Goal: Task Accomplishment & Management: Manage account settings

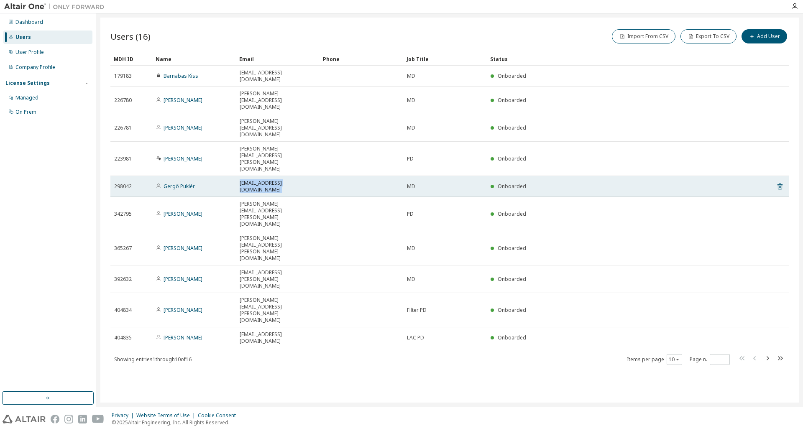
drag, startPoint x: 210, startPoint y: 130, endPoint x: 362, endPoint y: 134, distance: 152.7
click at [362, 176] on tr "298042 Gergő Puklér [EMAIL_ADDRESS][DOMAIN_NAME] MD Onboarded" at bounding box center [449, 186] width 678 height 21
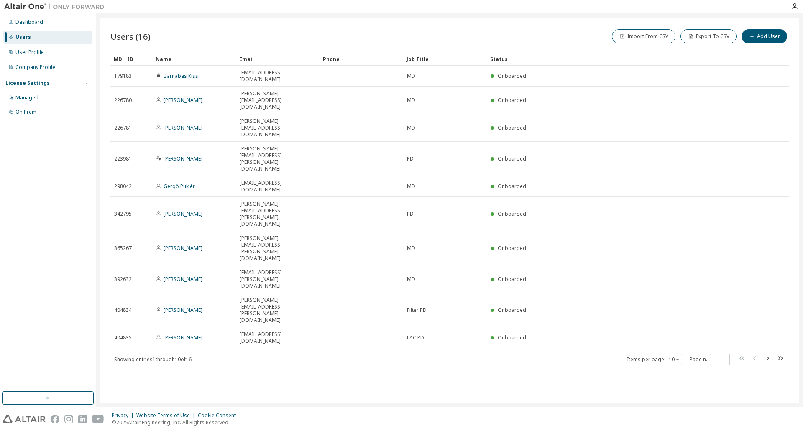
click at [332, 301] on div "Users (16) Import From CSV Export To CSV Add User Clear Load Save Save As Field…" at bounding box center [449, 210] width 698 height 385
click at [765, 353] on icon "button" at bounding box center [767, 358] width 10 height 10
type input "*"
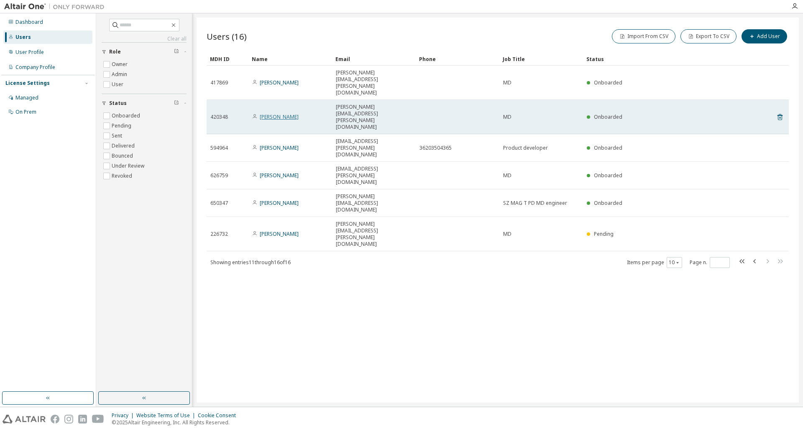
click at [275, 113] on link "[PERSON_NAME]" at bounding box center [279, 116] width 39 height 7
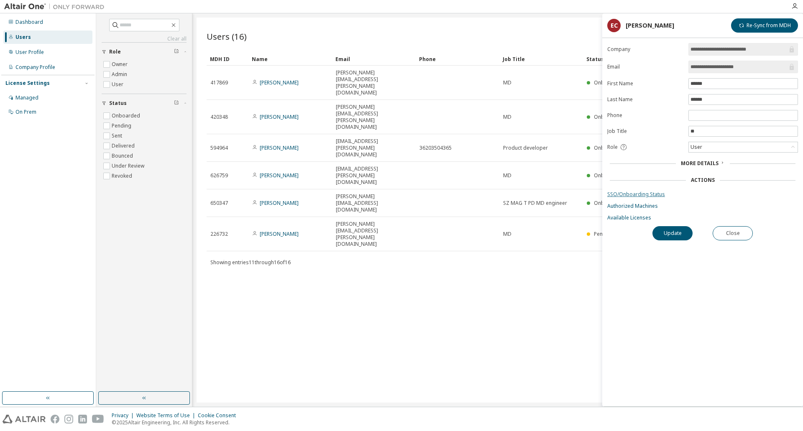
click at [634, 191] on link "SSO/Onboarding Status" at bounding box center [702, 194] width 191 height 7
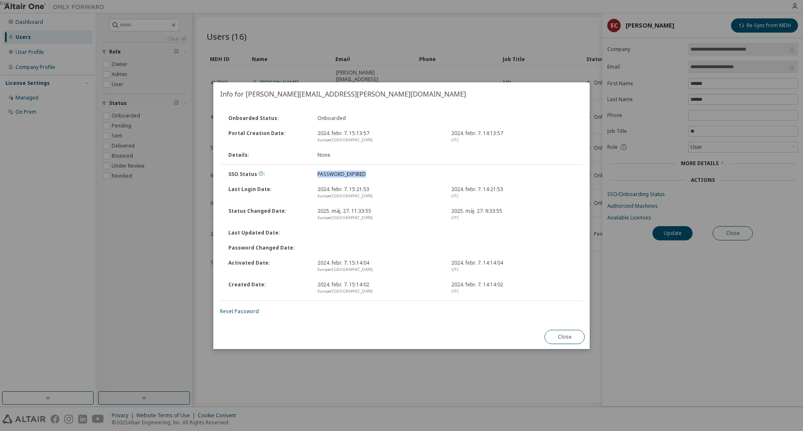
drag, startPoint x: 317, startPoint y: 173, endPoint x: 376, endPoint y: 174, distance: 59.0
click at [376, 174] on div "PASSWORD_EXPIRED" at bounding box center [379, 174] width 134 height 7
click at [259, 173] on icon at bounding box center [260, 173] width 5 height 5
click at [524, 237] on div "Last Updated Date :" at bounding box center [401, 232] width 365 height 15
click at [554, 335] on button "Close" at bounding box center [565, 337] width 40 height 14
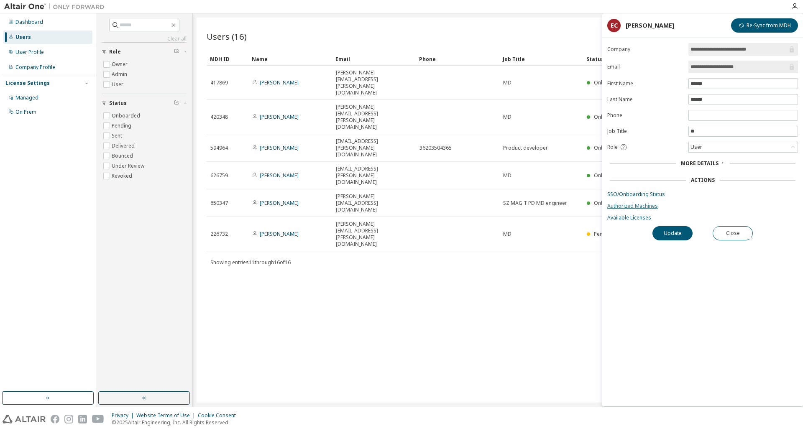
click at [635, 207] on link "Authorized Machines" at bounding box center [702, 206] width 191 height 7
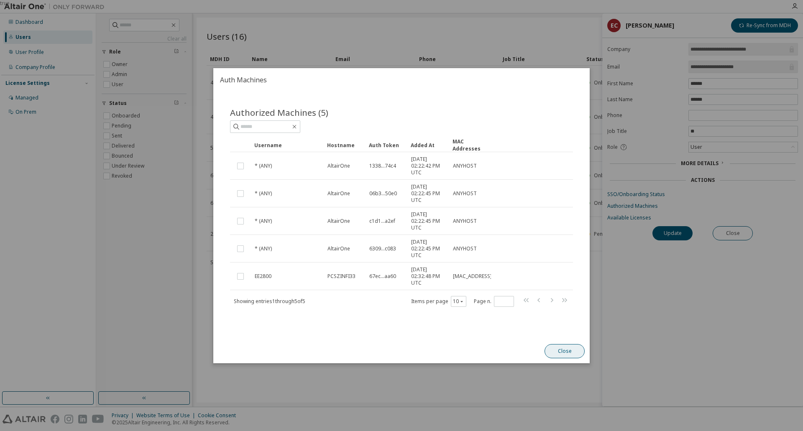
click at [555, 347] on button "Close" at bounding box center [565, 351] width 40 height 14
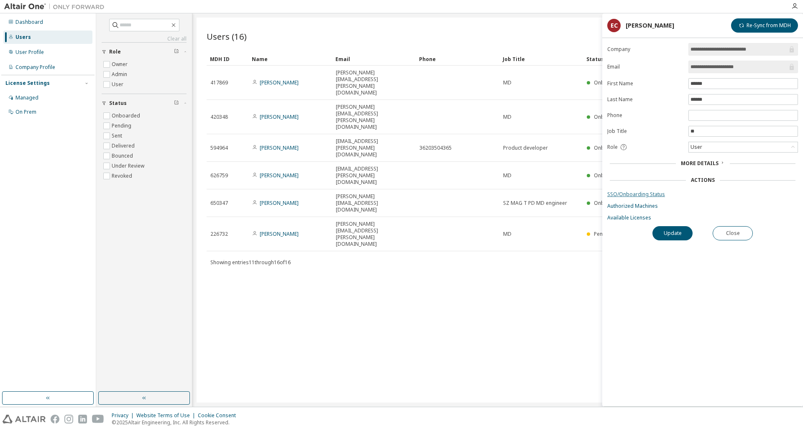
click at [644, 194] on link "SSO/Onboarding Status" at bounding box center [702, 194] width 191 height 7
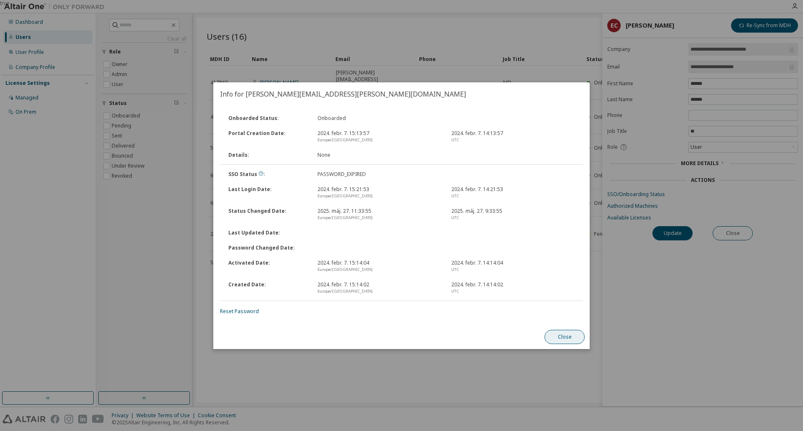
click at [566, 339] on button "Close" at bounding box center [565, 337] width 40 height 14
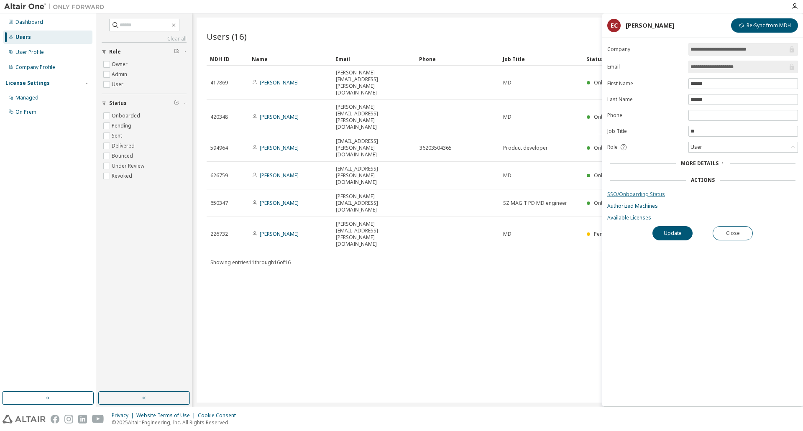
click at [634, 191] on link "SSO/Onboarding Status" at bounding box center [702, 194] width 191 height 7
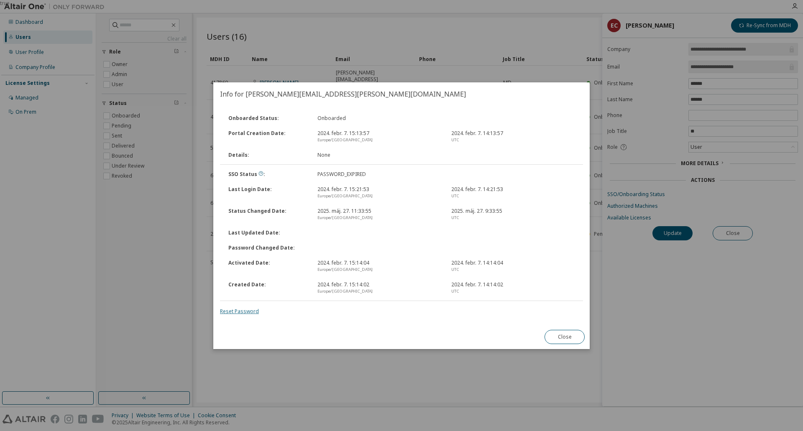
click at [246, 309] on link "Reset Password" at bounding box center [239, 311] width 39 height 7
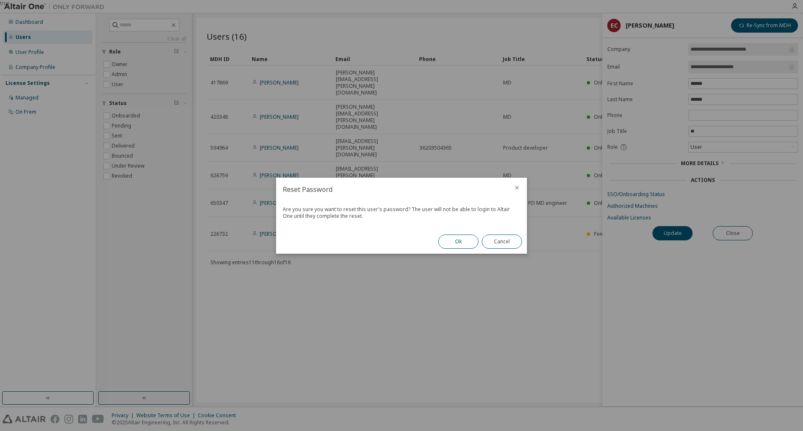
click at [458, 237] on button "Ok" at bounding box center [458, 242] width 40 height 14
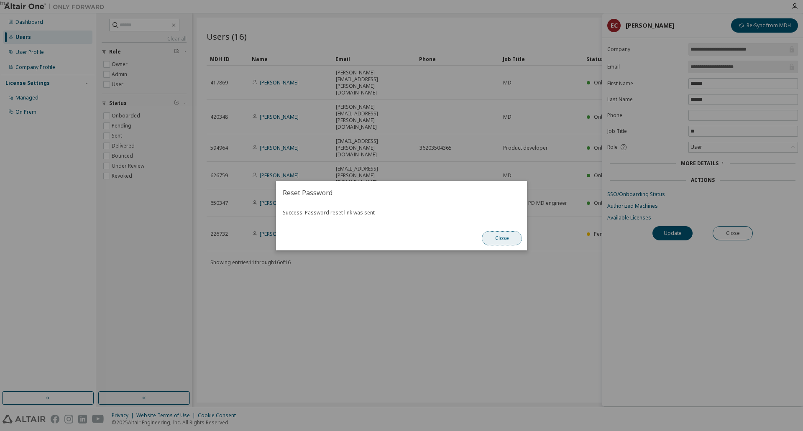
click at [501, 240] on button "Close" at bounding box center [502, 238] width 40 height 14
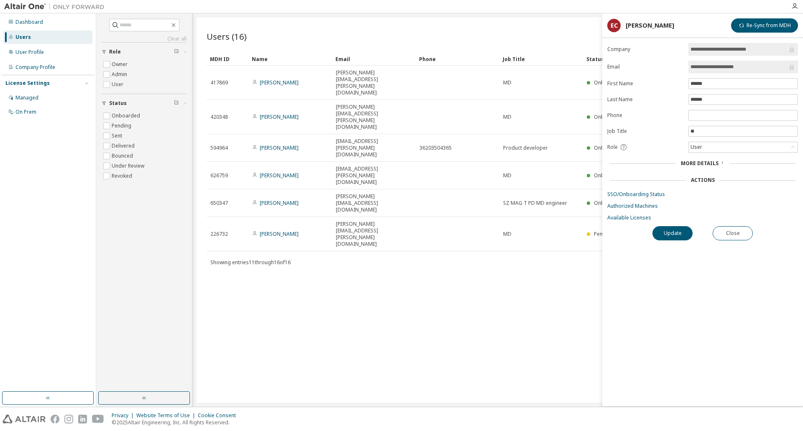
click at [708, 159] on div "More Details" at bounding box center [702, 164] width 191 height 12
